Goal: Use online tool/utility: Utilize a website feature to perform a specific function

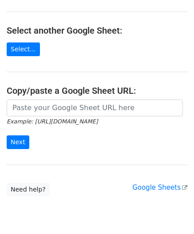
scroll to position [89, 0]
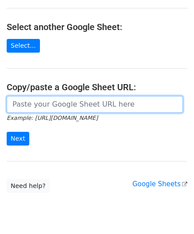
click at [42, 101] on input "url" at bounding box center [95, 104] width 176 height 17
paste input "[URL][DOMAIN_NAME]"
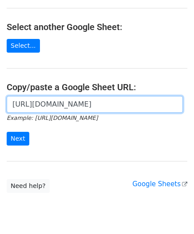
scroll to position [0, 199]
type input "[URL][DOMAIN_NAME]"
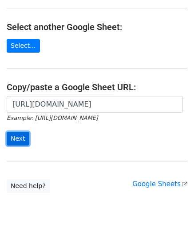
click at [18, 137] on input "Next" at bounding box center [18, 139] width 23 height 14
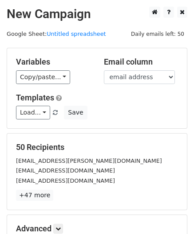
scroll to position [108, 0]
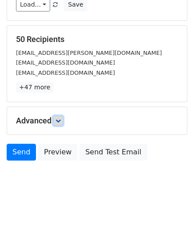
click at [61, 119] on icon at bounding box center [57, 120] width 5 height 5
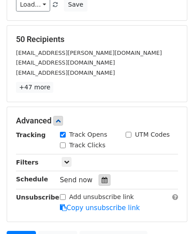
click at [98, 176] on div at bounding box center [104, 181] width 12 height 12
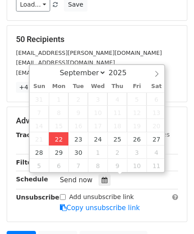
type input "2025-09-22 12:00"
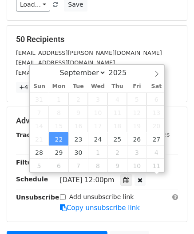
scroll to position [0, 0]
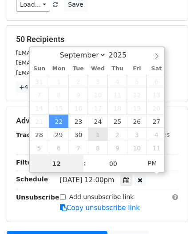
paste input "Hour"
type input "2"
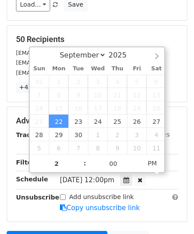
type input "2025-09-22 14:00"
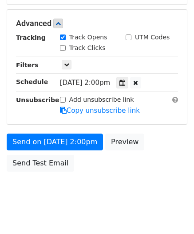
click at [115, 183] on body "New Campaign Daily emails left: 50 Google Sheet: Untitled spreadsheet Variables…" at bounding box center [97, 24] width 194 height 375
